Goal: Task Accomplishment & Management: Complete application form

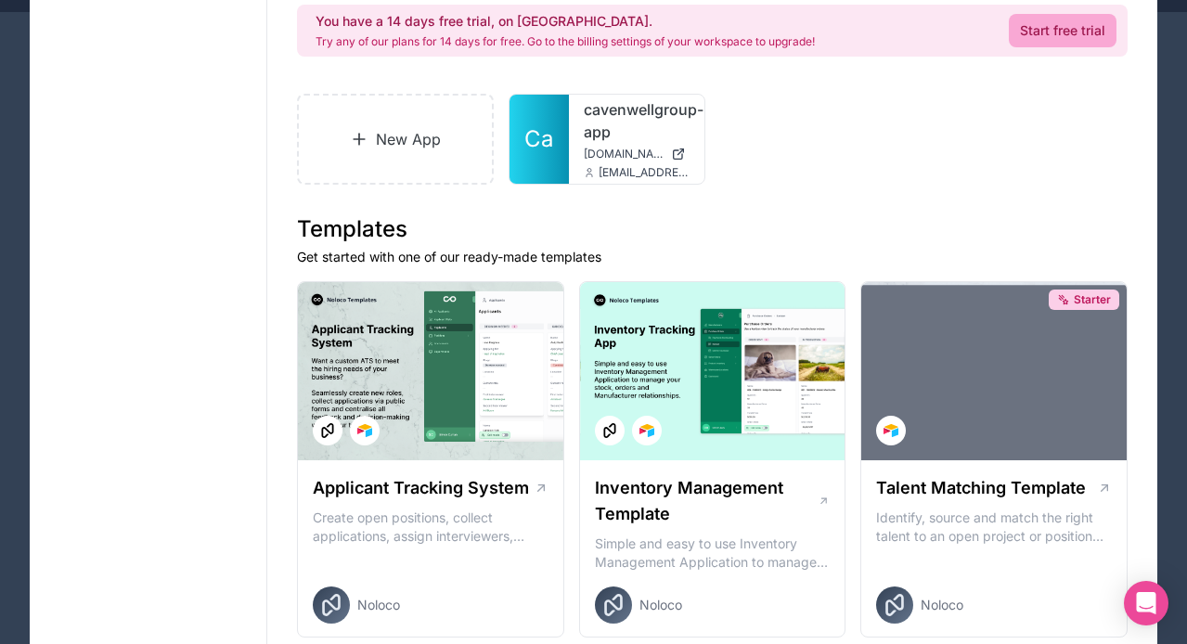
scroll to position [189, 0]
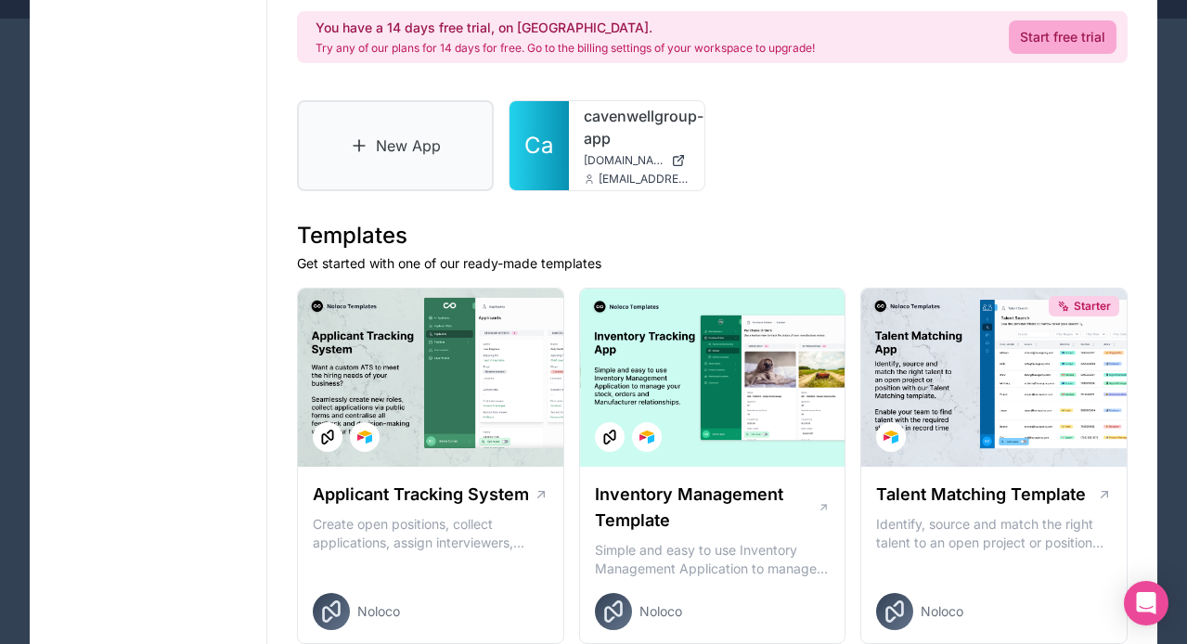
click at [377, 151] on link "New App" at bounding box center [395, 145] width 197 height 91
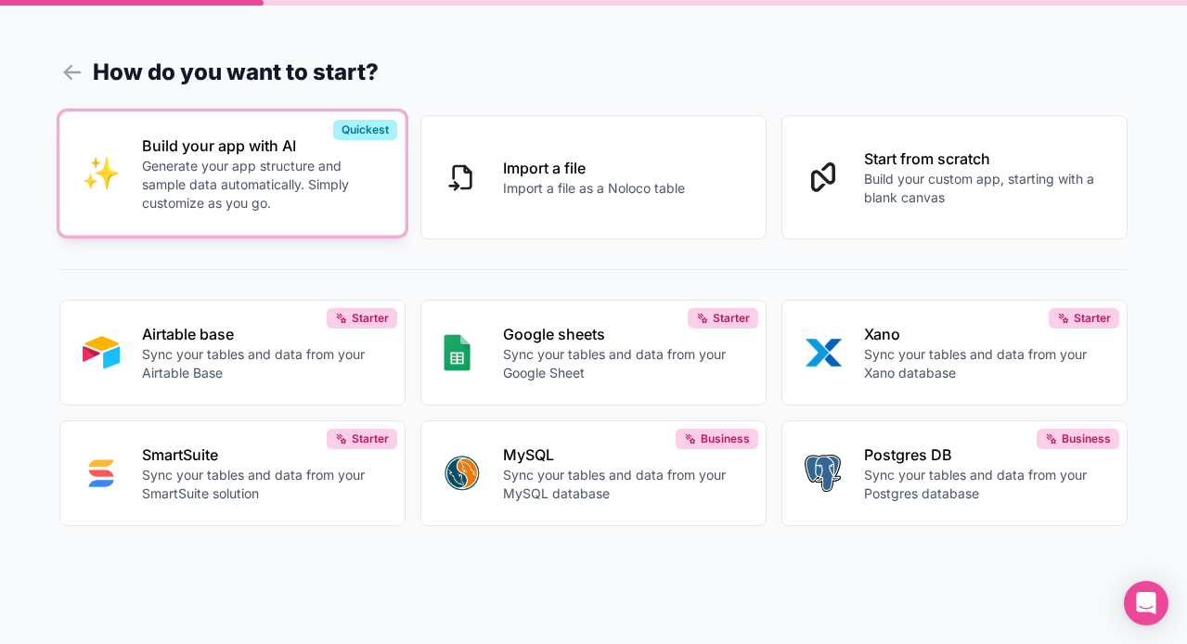
click at [263, 172] on p "Generate your app structure and sample data automatically. Simply customize as …" at bounding box center [262, 185] width 240 height 56
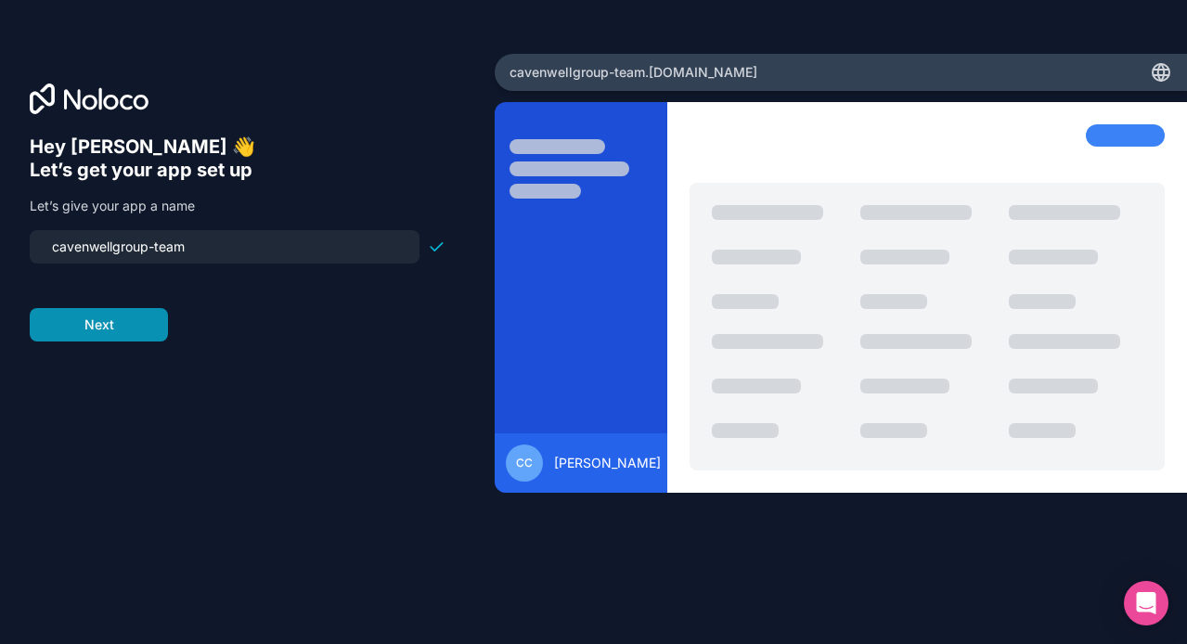
click at [116, 327] on button "Next" at bounding box center [99, 324] width 138 height 33
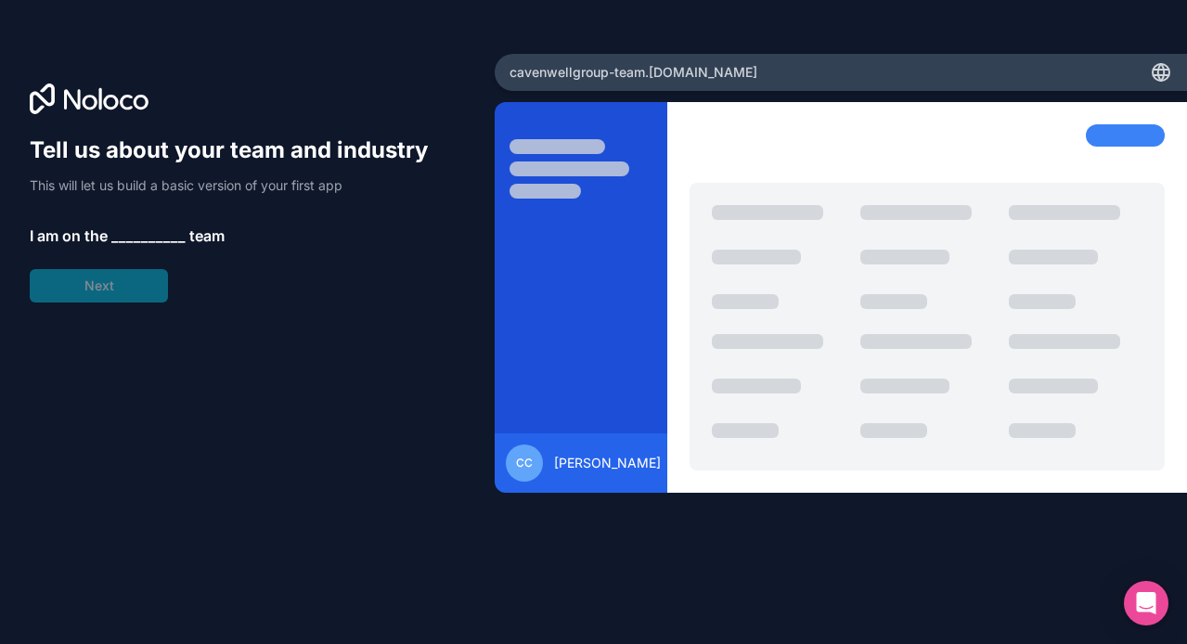
click at [115, 75] on div "Tell us about your team and industry This will let us build a basic version of …" at bounding box center [247, 322] width 494 height 536
click at [98, 106] on icon at bounding box center [89, 98] width 119 height 31
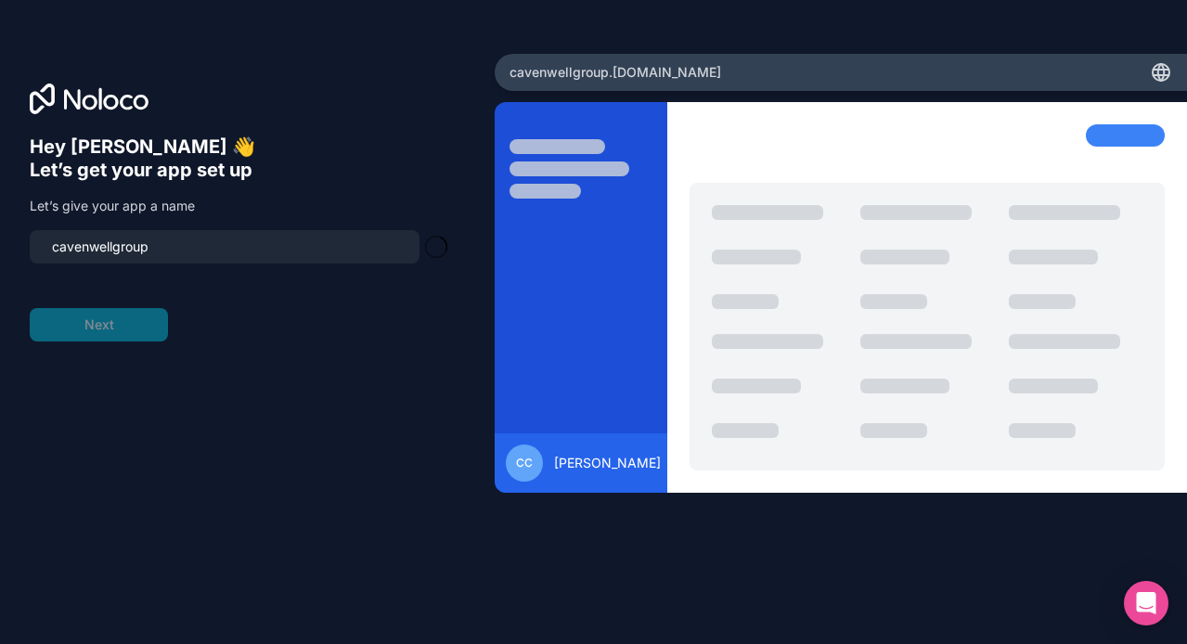
type input "cavenwellgroup-portal"
